Goal: Information Seeking & Learning: Learn about a topic

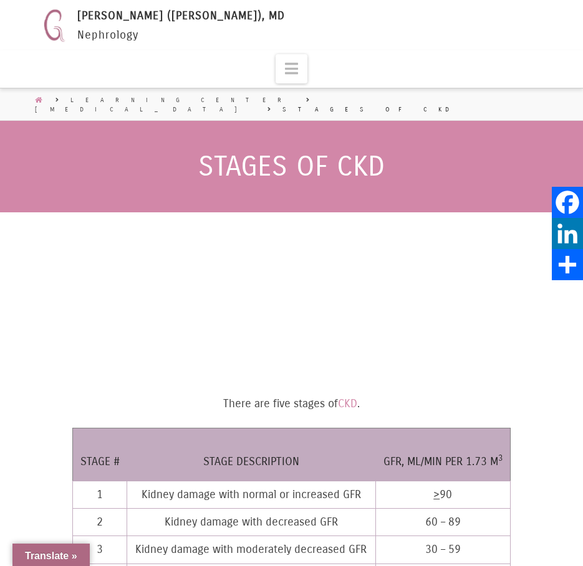
click at [39, 100] on icon at bounding box center [38, 99] width 7 height 9
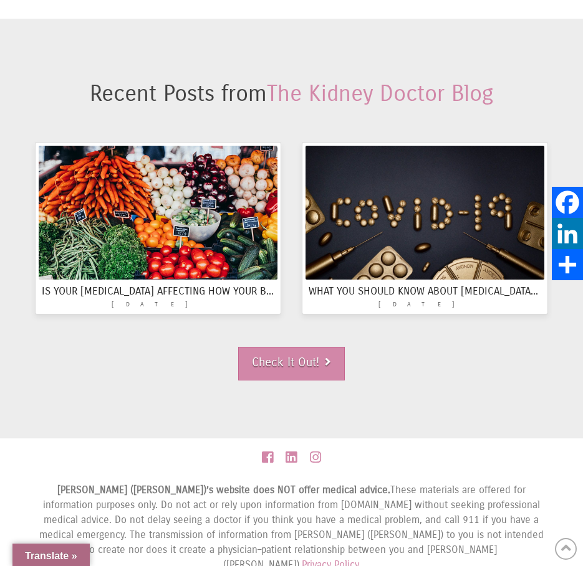
scroll to position [1735, 0]
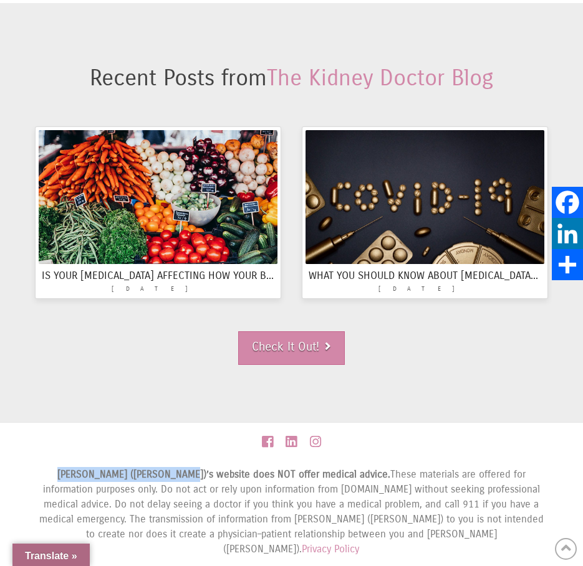
drag, startPoint x: 49, startPoint y: 452, endPoint x: 165, endPoint y: 459, distance: 116.1
click at [165, 469] on strong "[PERSON_NAME] ([PERSON_NAME])’s website does NOT offer medical advice." at bounding box center [223, 475] width 333 height 12
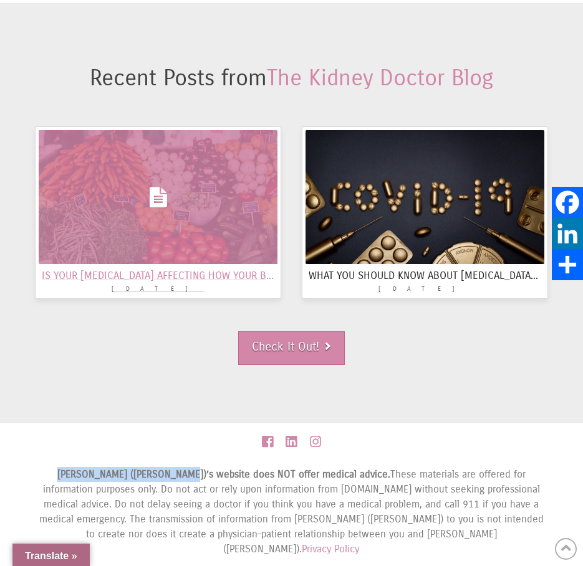
copy strong "[PERSON_NAME] ([PERSON_NAME])"
